Goal: Feedback & Contribution: Leave review/rating

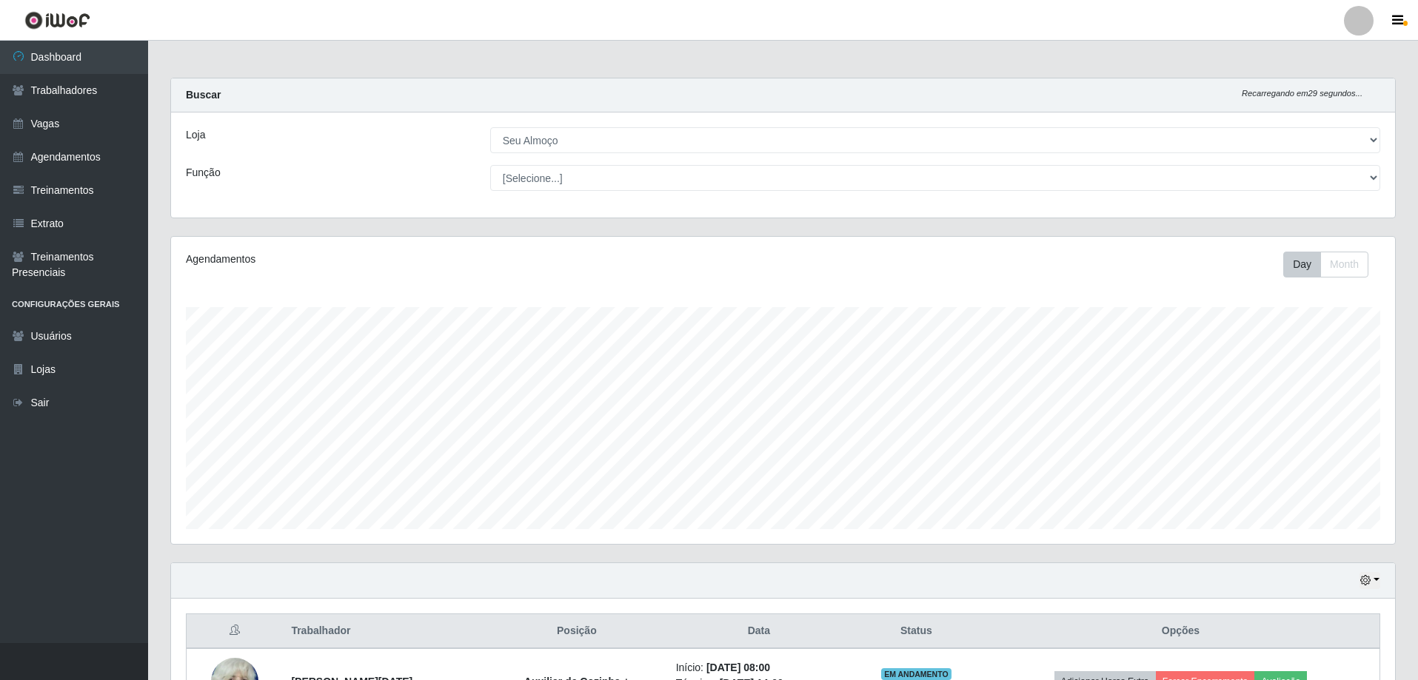
select select "431"
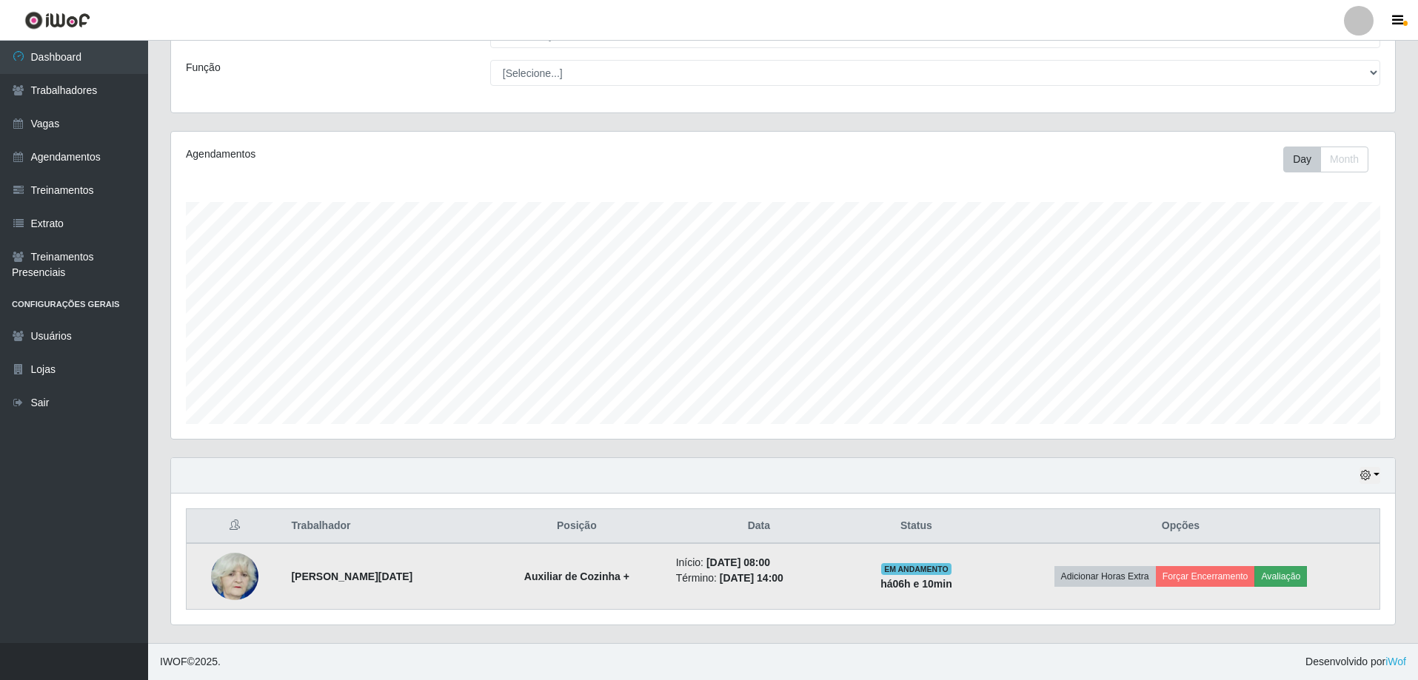
scroll to position [307, 1224]
click at [1291, 575] on button "Avaliação" at bounding box center [1280, 576] width 53 height 21
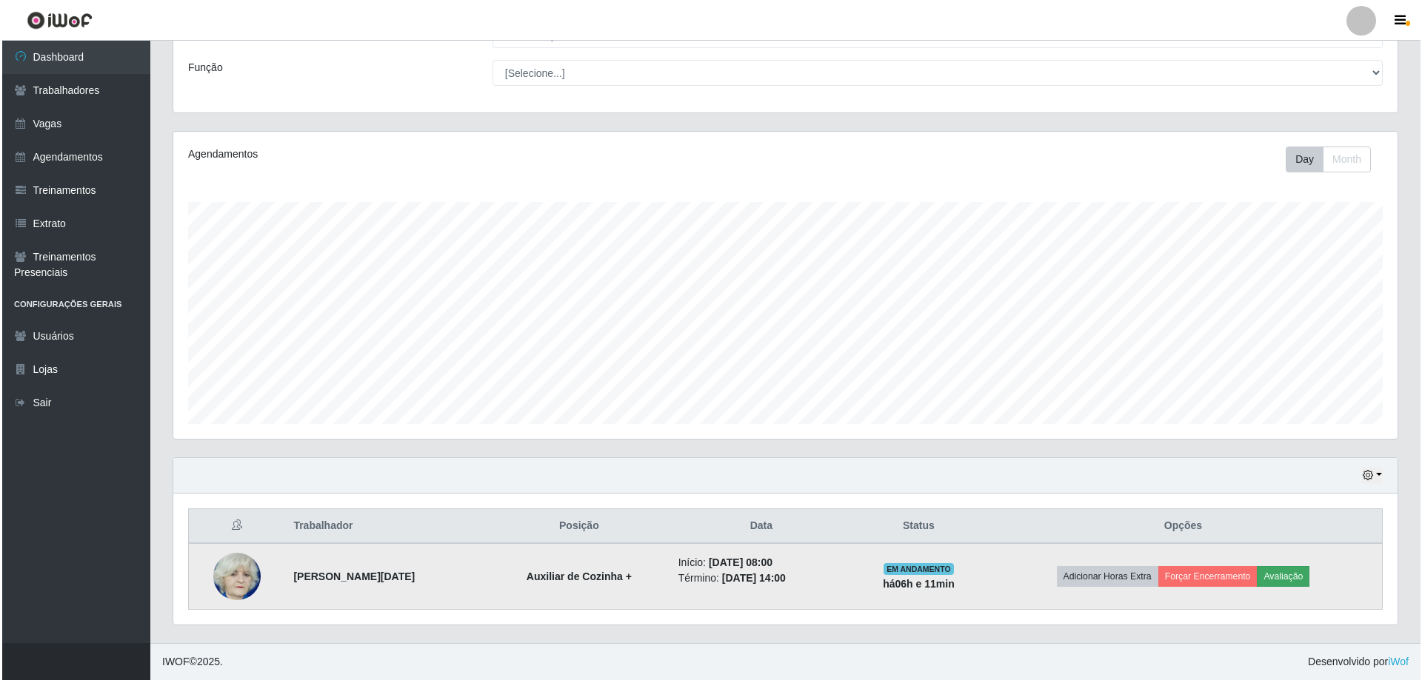
scroll to position [307, 1217]
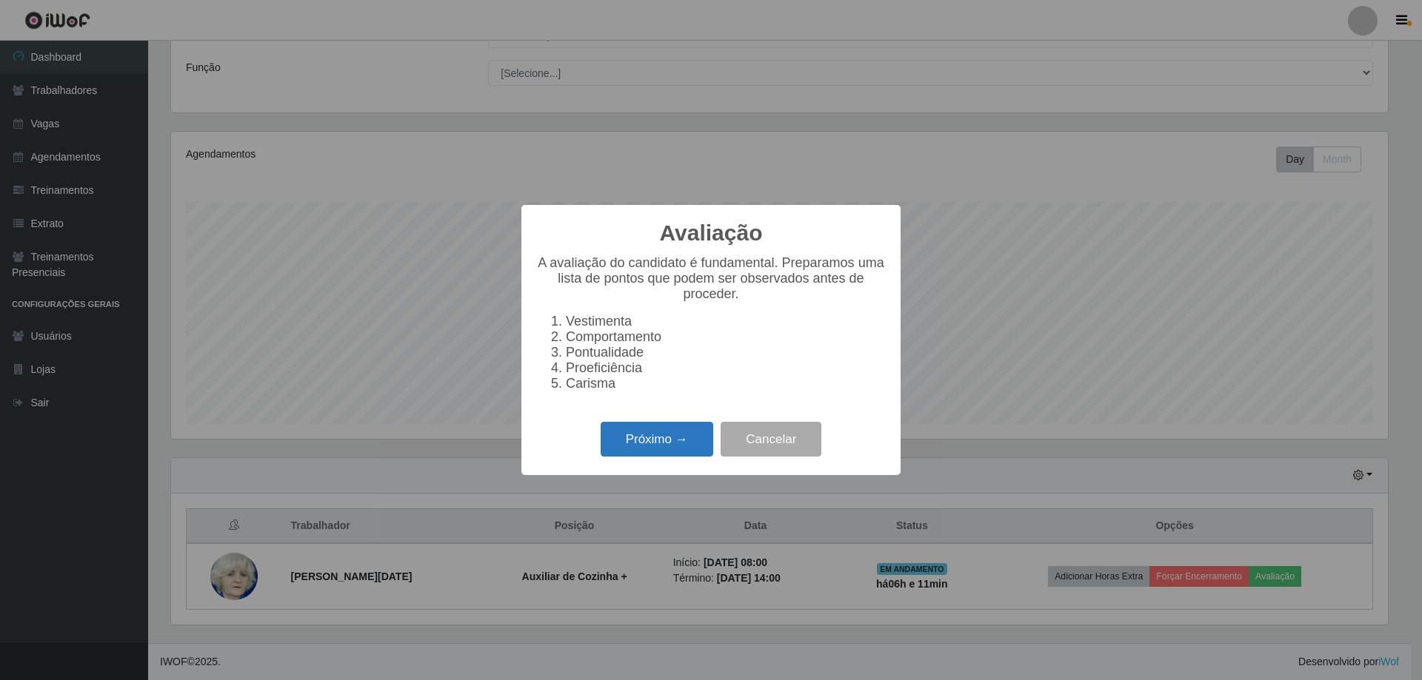
click at [666, 449] on button "Próximo →" at bounding box center [656, 439] width 113 height 35
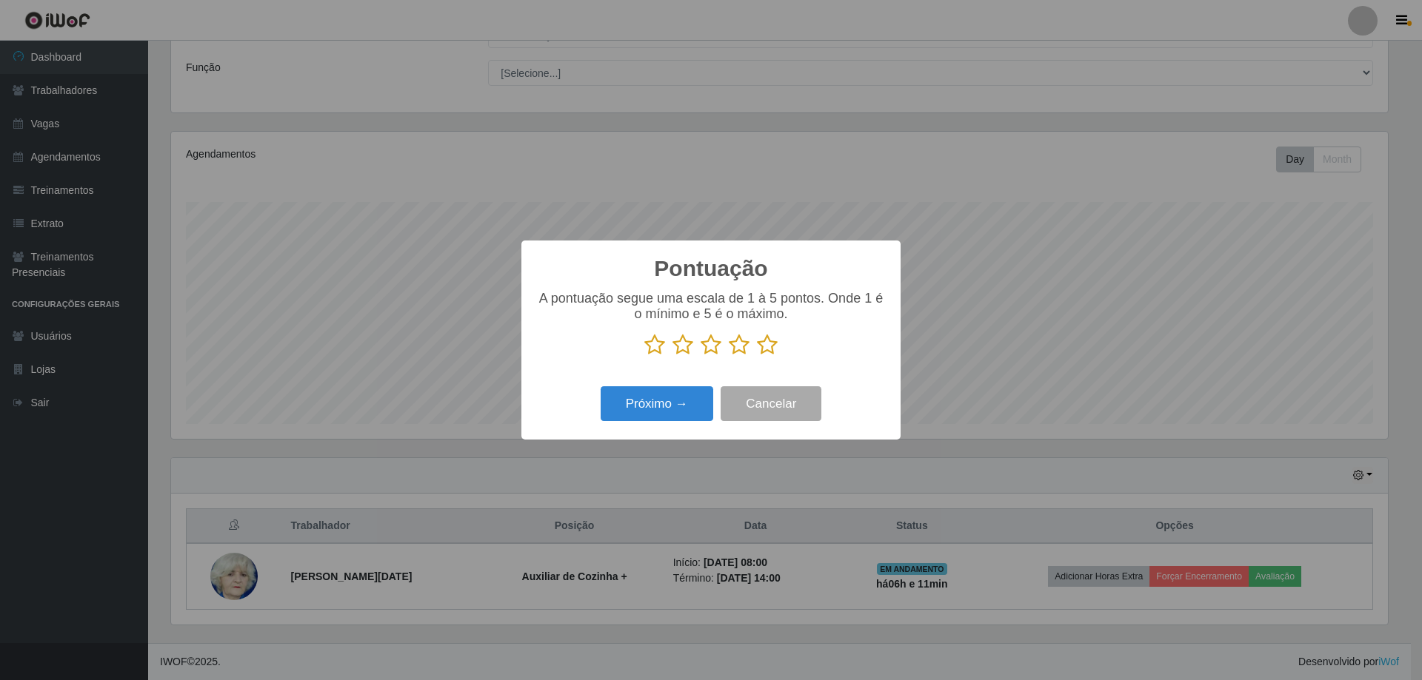
click at [771, 347] on icon at bounding box center [767, 345] width 21 height 22
click at [757, 356] on input "radio" at bounding box center [757, 356] width 0 height 0
click at [655, 404] on button "Próximo →" at bounding box center [656, 404] width 113 height 35
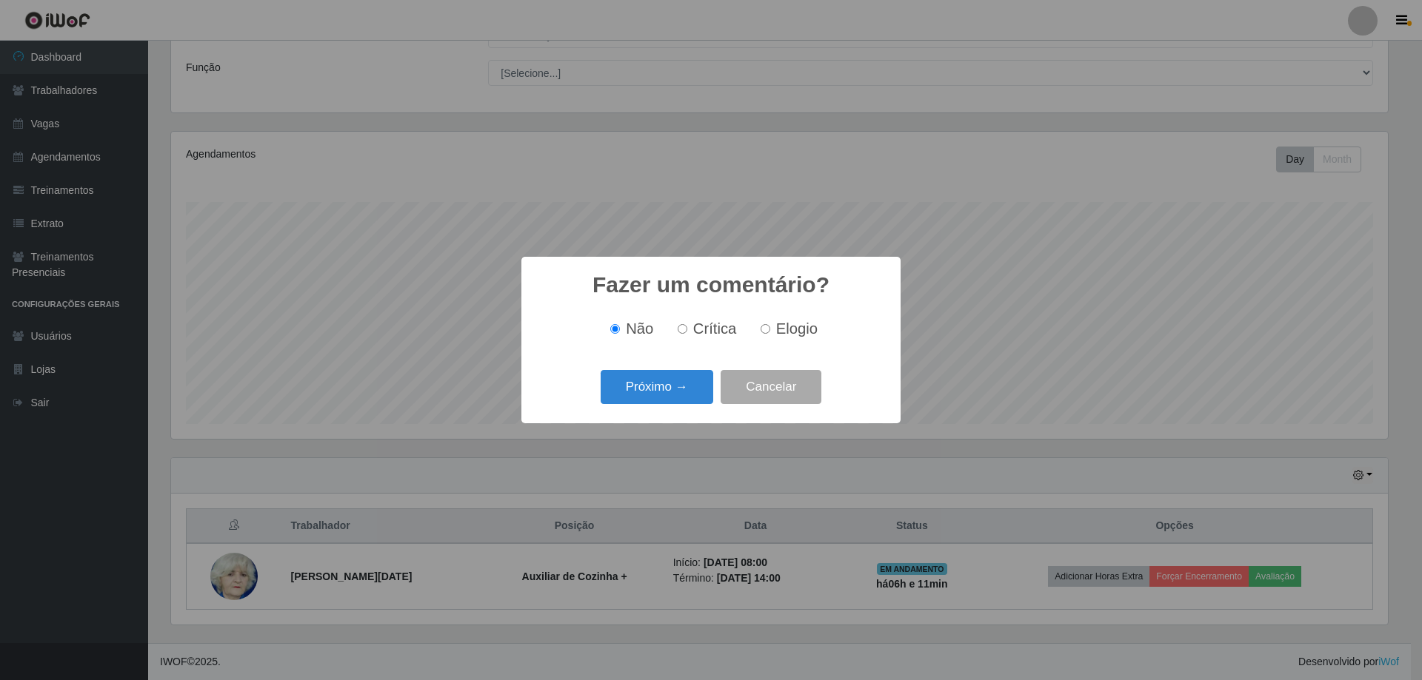
click at [783, 335] on span "Elogio" at bounding box center [796, 329] width 41 height 16
click at [770, 334] on input "Elogio" at bounding box center [765, 329] width 10 height 10
radio input "true"
click at [671, 389] on button "Próximo →" at bounding box center [656, 387] width 113 height 35
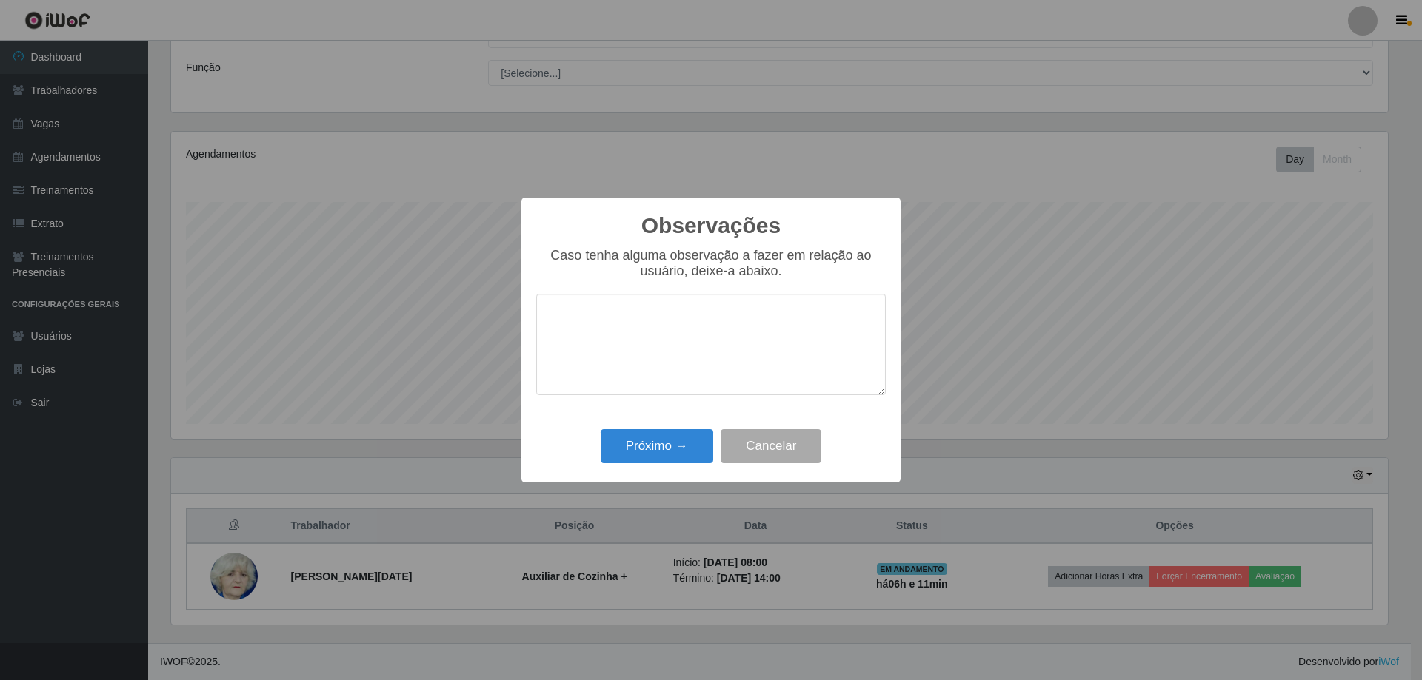
click at [671, 320] on textarea at bounding box center [710, 344] width 349 height 101
type textarea "Sempre presente se dedicando em todos os momentos do trabalho, bem satisfatório…"
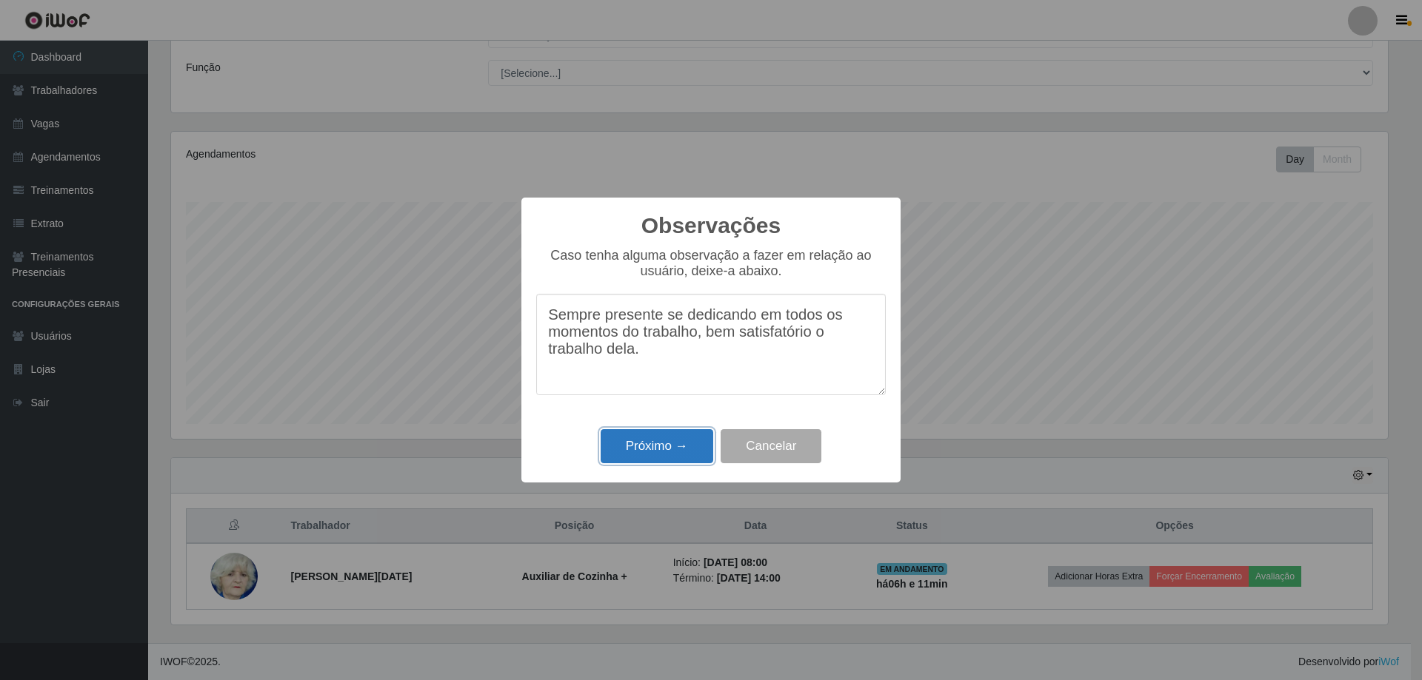
click at [638, 449] on button "Próximo →" at bounding box center [656, 446] width 113 height 35
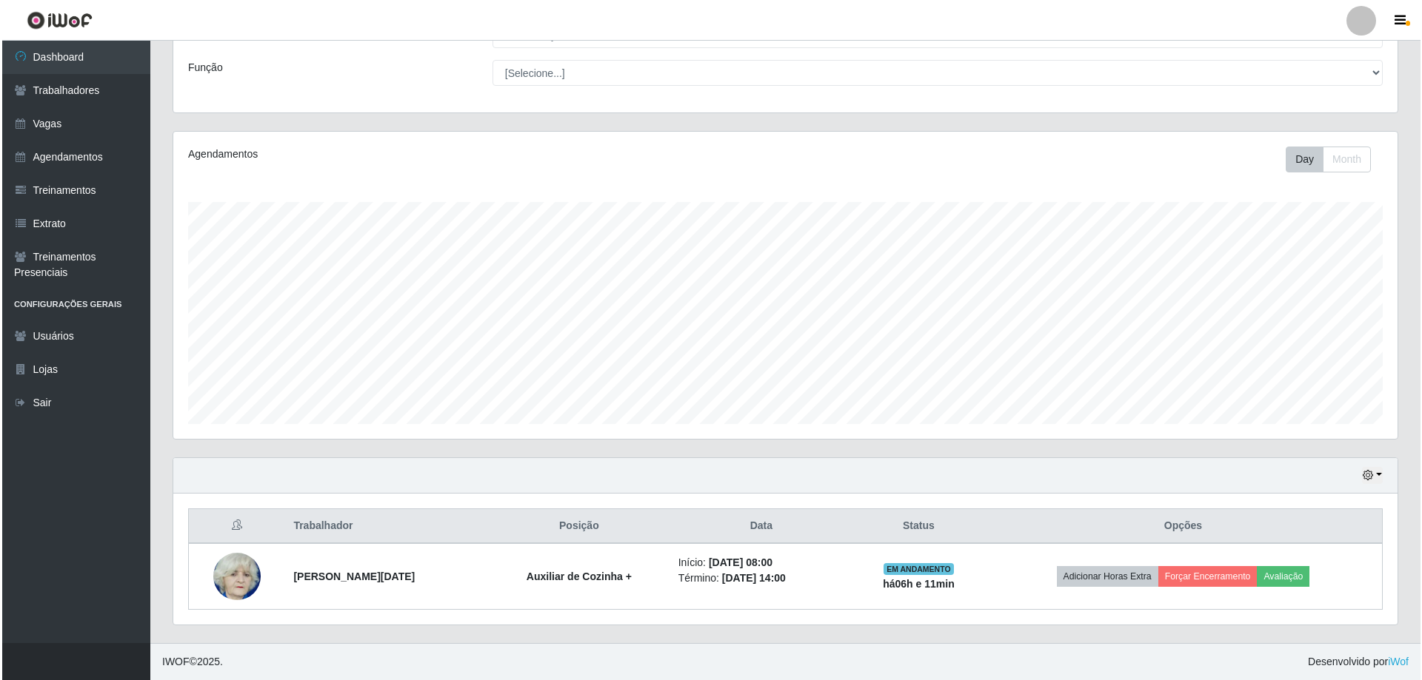
scroll to position [307, 1224]
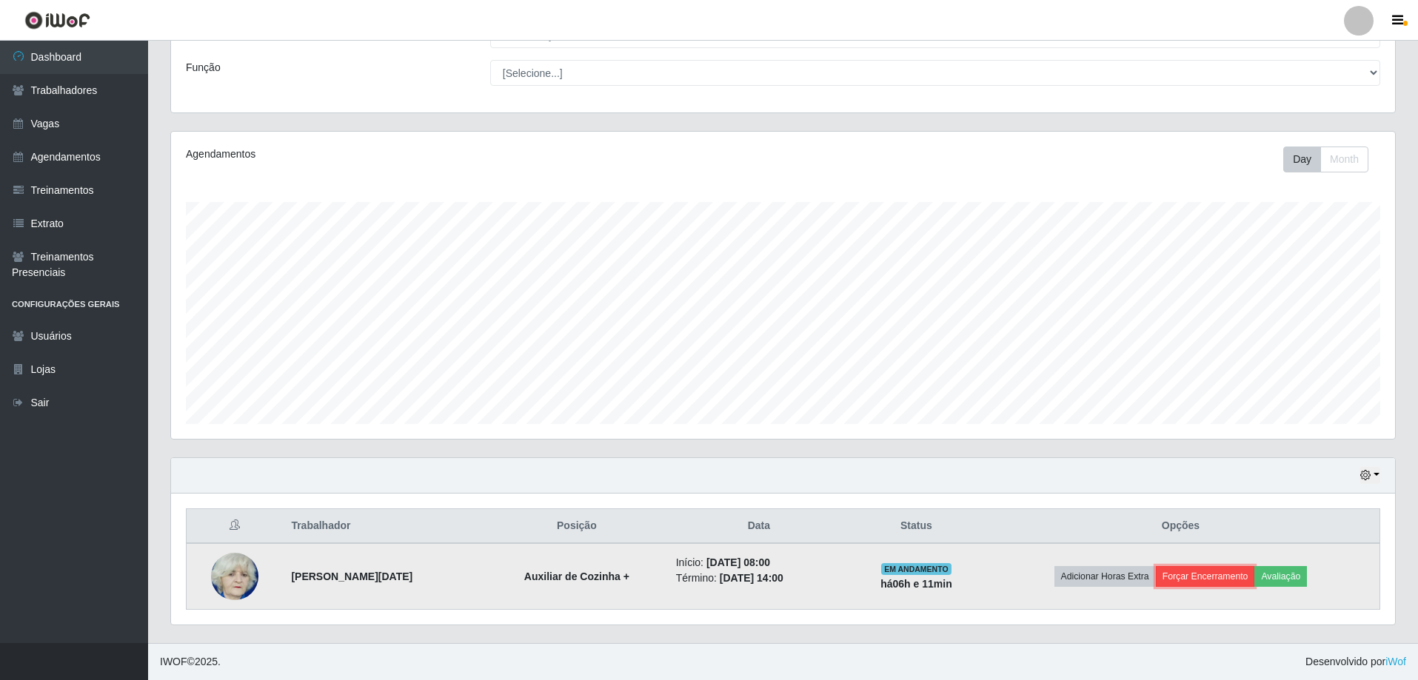
click at [1220, 576] on button "Forçar Encerramento" at bounding box center [1205, 576] width 99 height 21
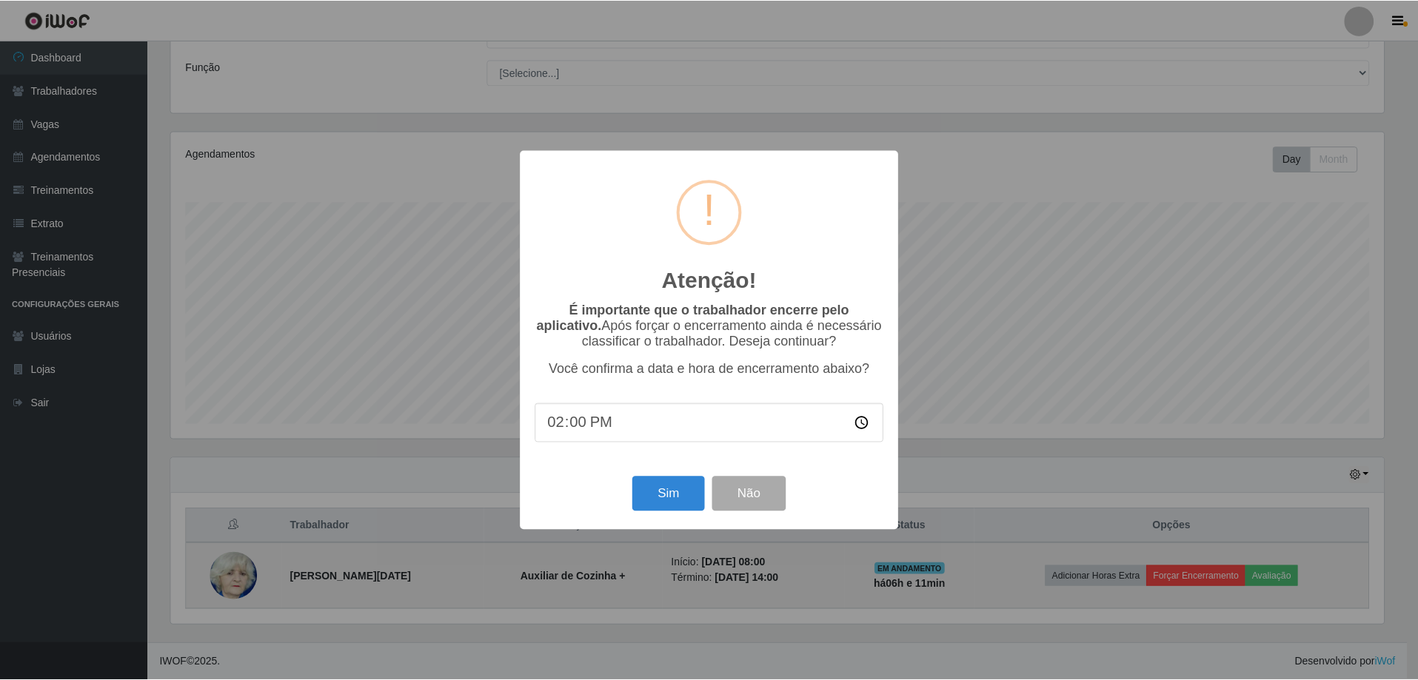
scroll to position [307, 1217]
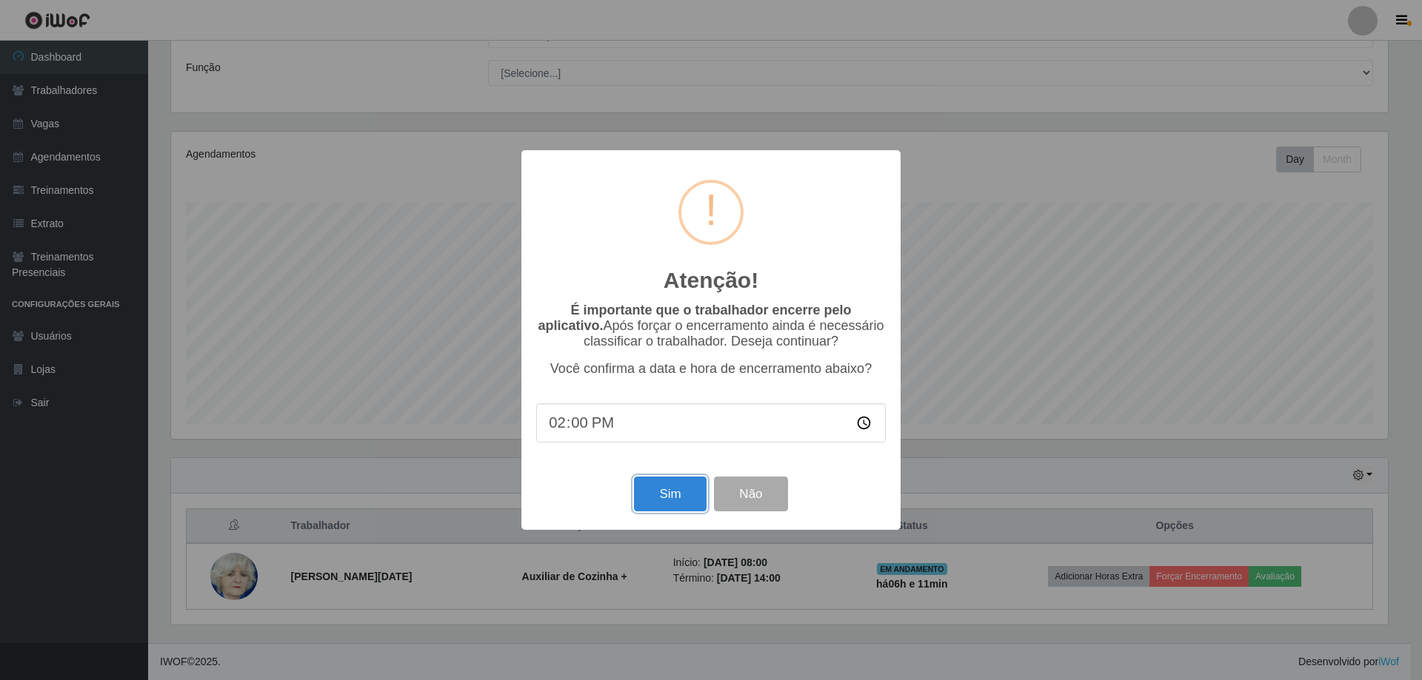
drag, startPoint x: 665, startPoint y: 498, endPoint x: 480, endPoint y: 436, distance: 195.0
click at [660, 498] on button "Sim" at bounding box center [670, 494] width 72 height 35
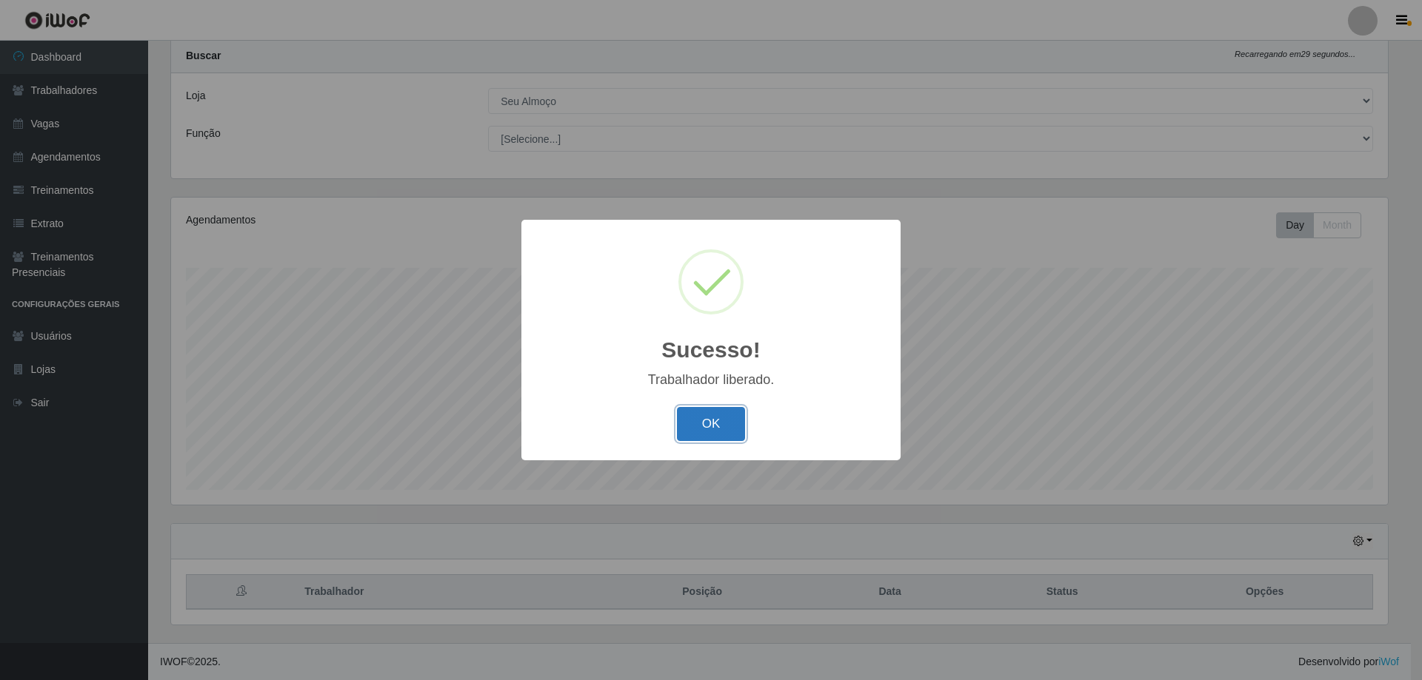
click at [703, 424] on button "OK" at bounding box center [711, 424] width 69 height 35
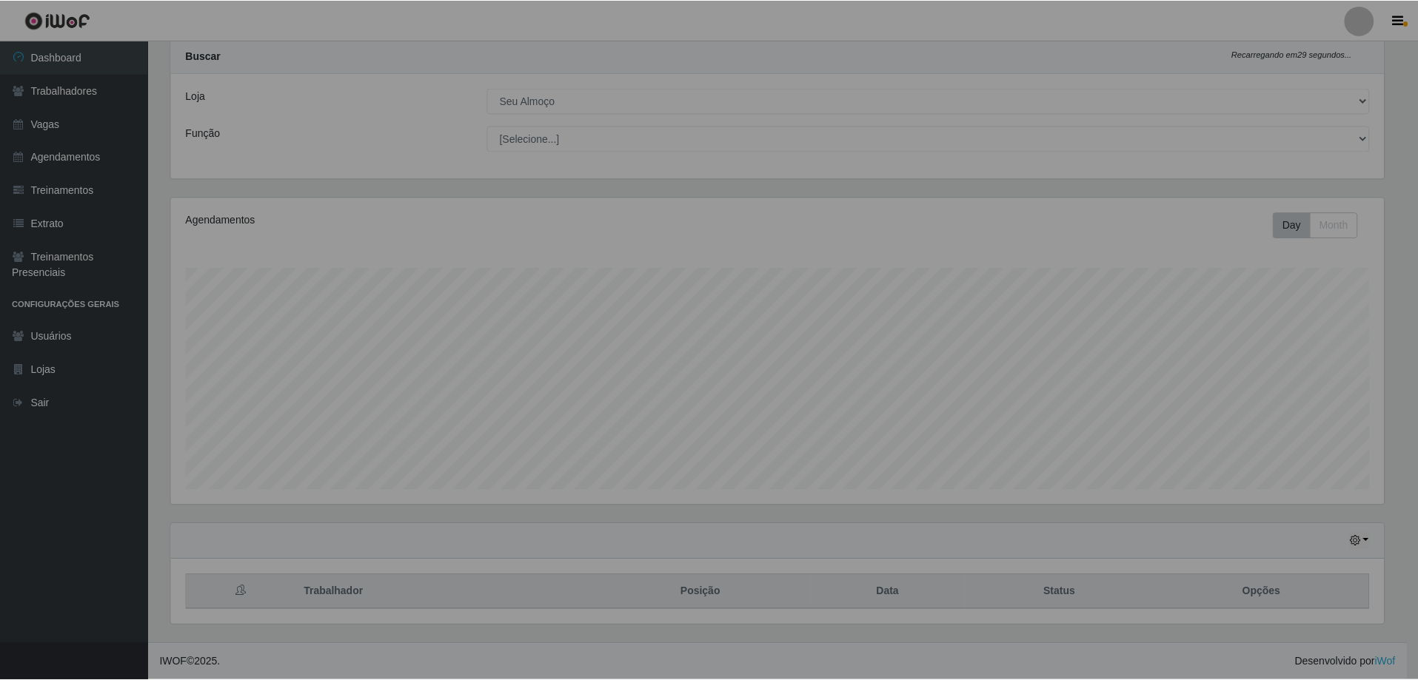
scroll to position [307, 1224]
